Goal: Find specific page/section: Find specific page/section

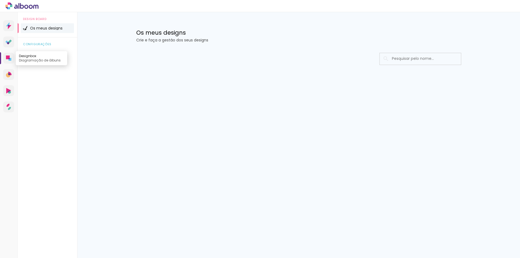
click at [8, 57] on icon at bounding box center [8, 58] width 4 height 4
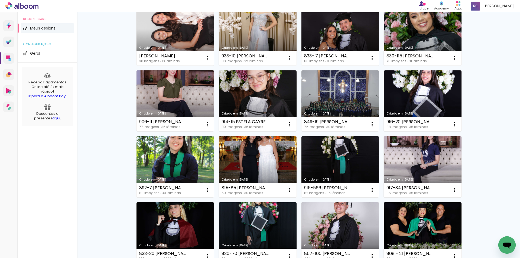
scroll to position [81, 0]
